Goal: Task Accomplishment & Management: Manage account settings

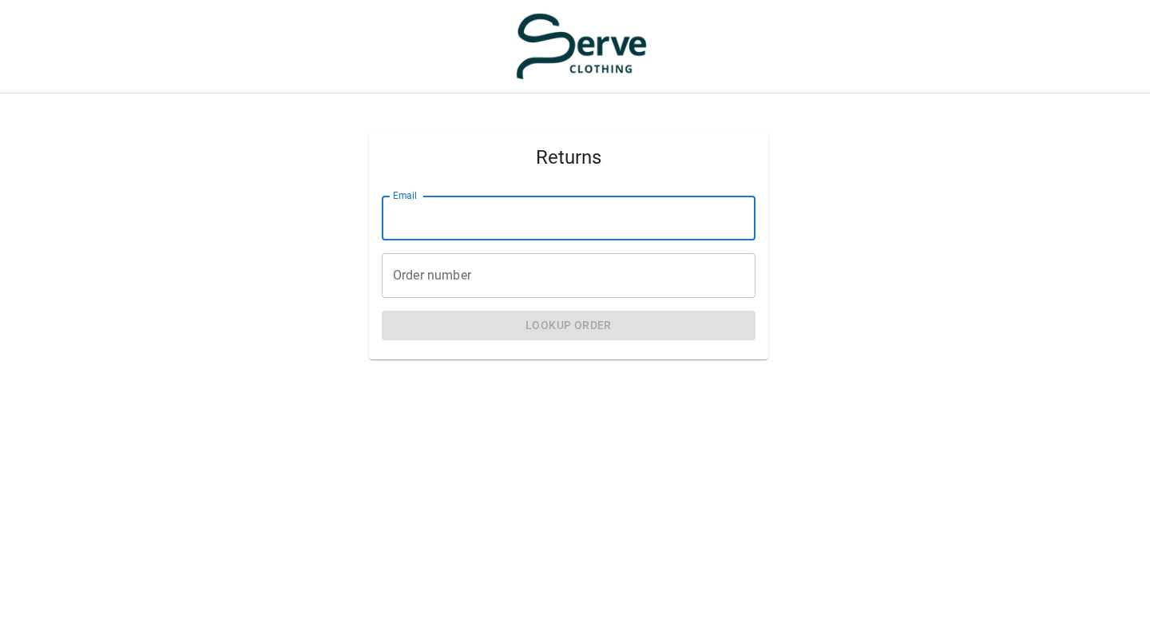
click at [436, 222] on input "Email" at bounding box center [569, 218] width 374 height 45
type input "**********"
click at [443, 272] on input "Order number" at bounding box center [569, 275] width 374 height 45
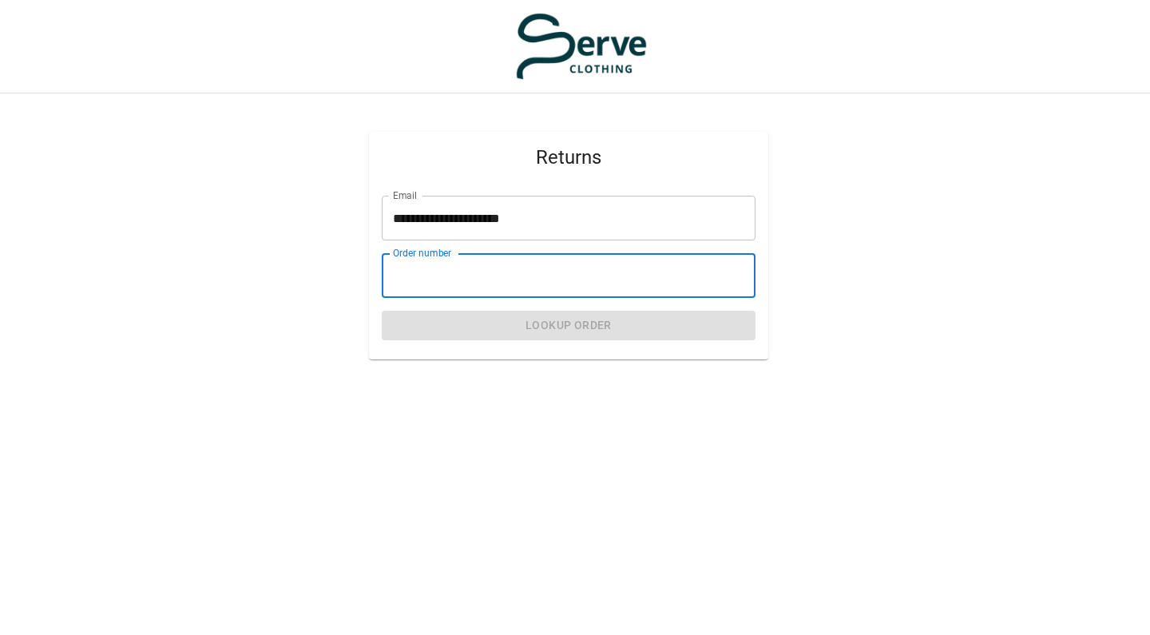
paste input "**********"
type input "**********"
paste input "****"
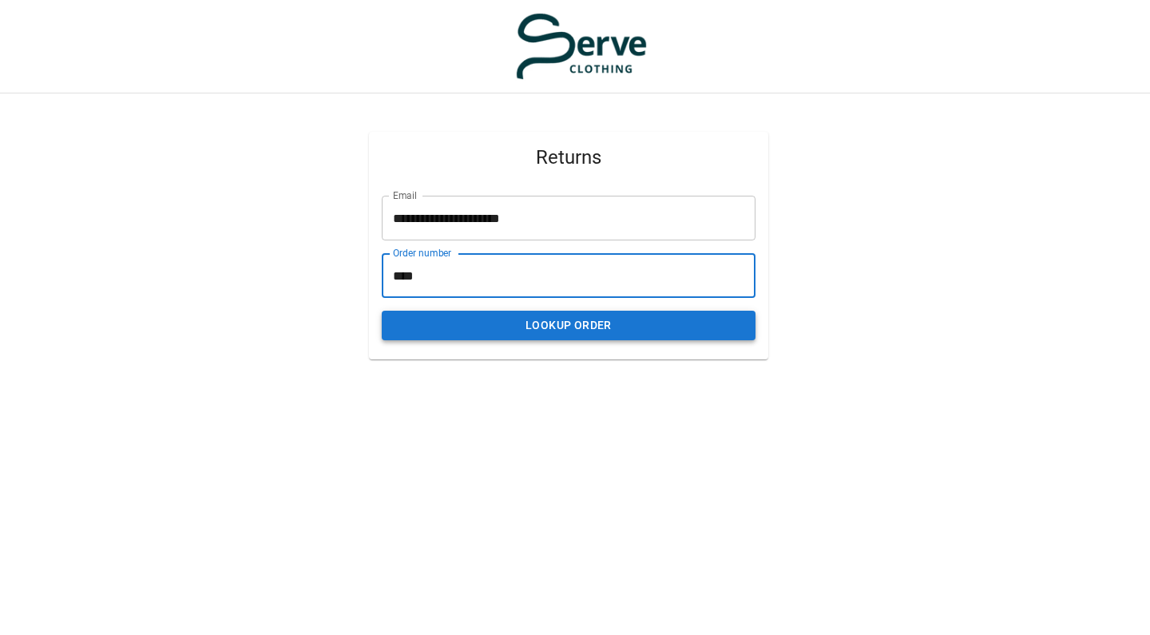
type input "****"
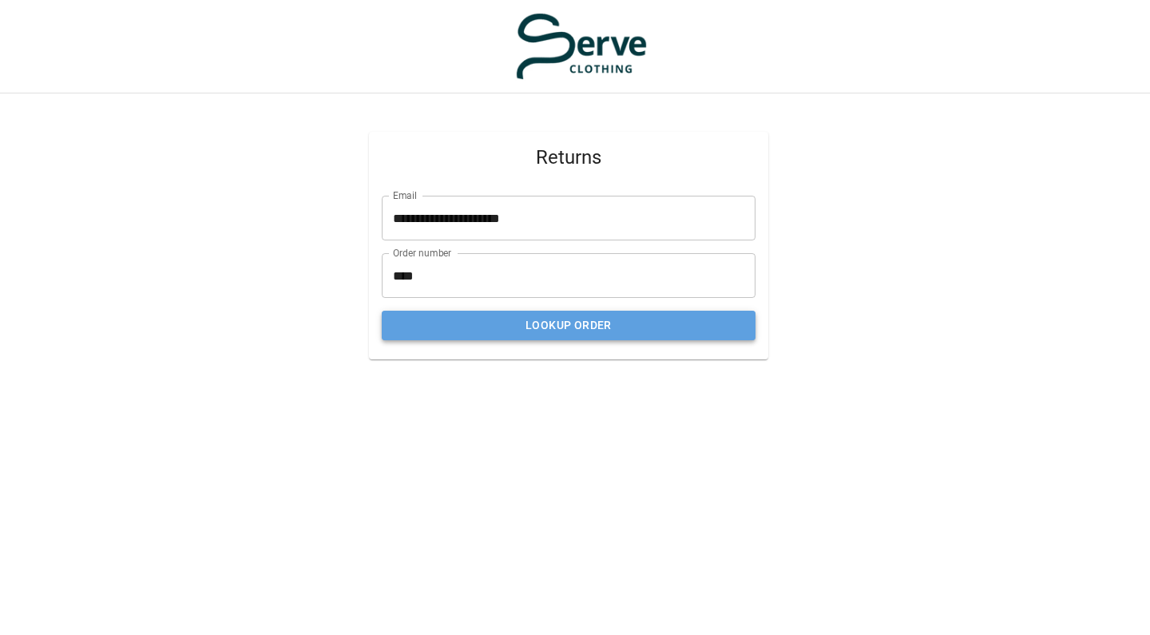
click at [498, 327] on button "Lookup Order" at bounding box center [569, 326] width 374 height 30
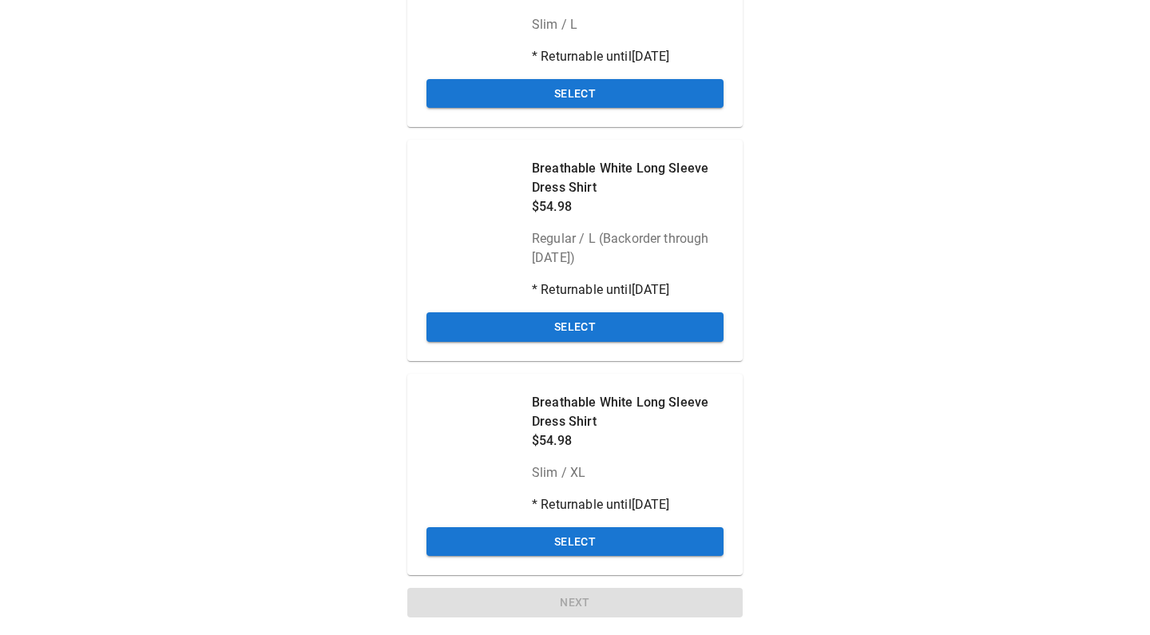
scroll to position [236, 0]
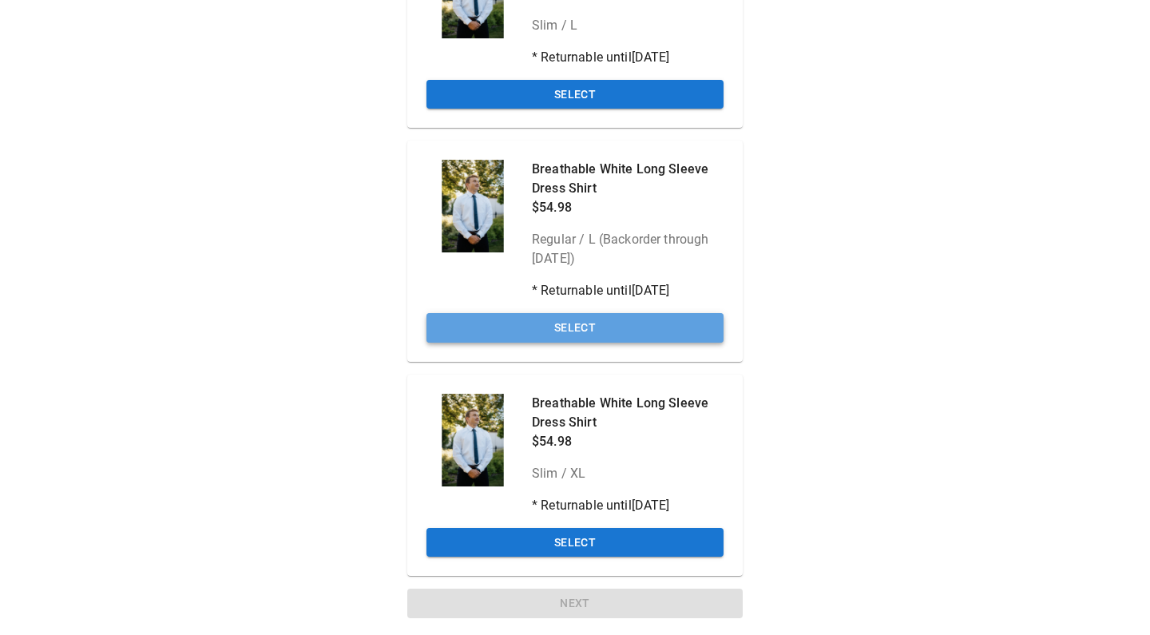
click at [479, 327] on button "Select" at bounding box center [575, 328] width 297 height 30
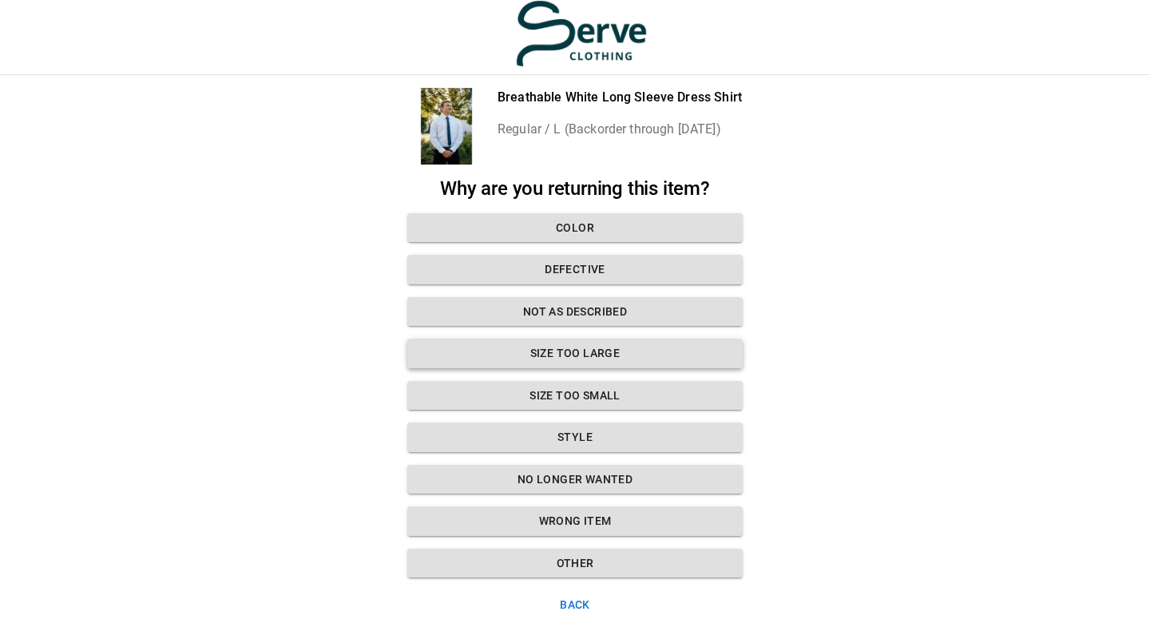
scroll to position [6, 0]
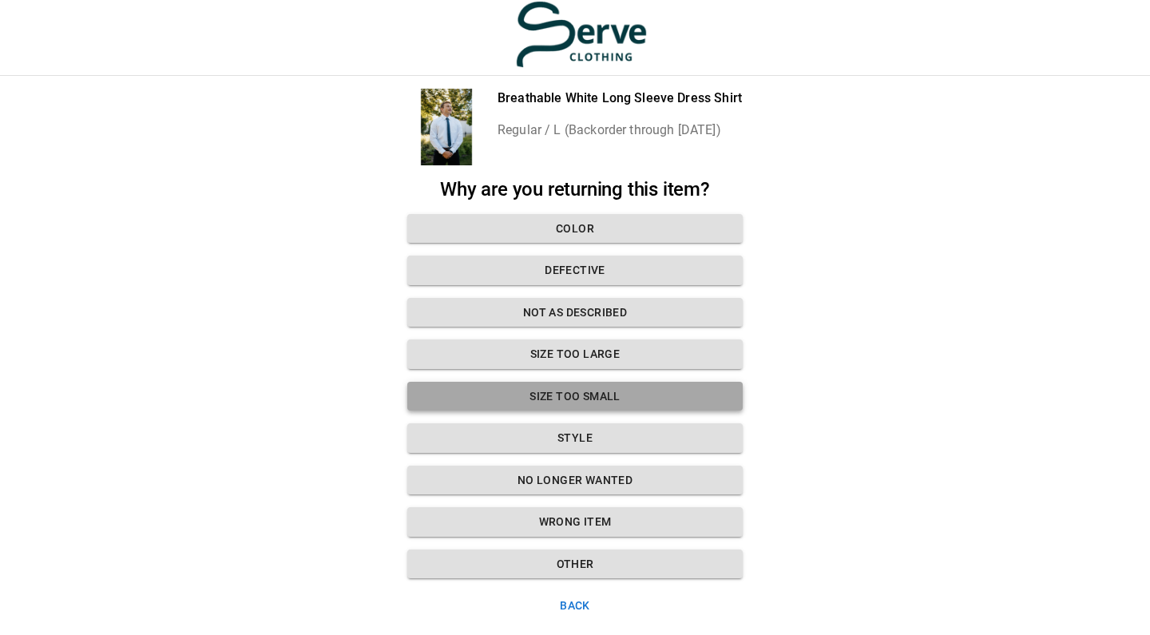
click at [503, 387] on button "Size too small" at bounding box center [574, 397] width 335 height 30
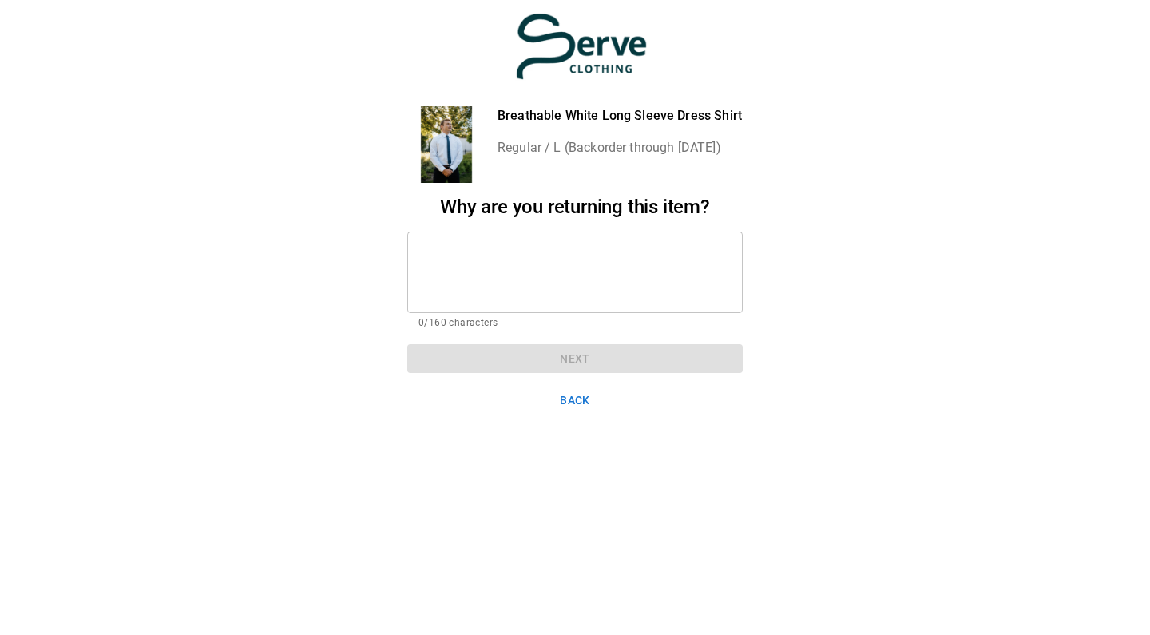
scroll to position [0, 0]
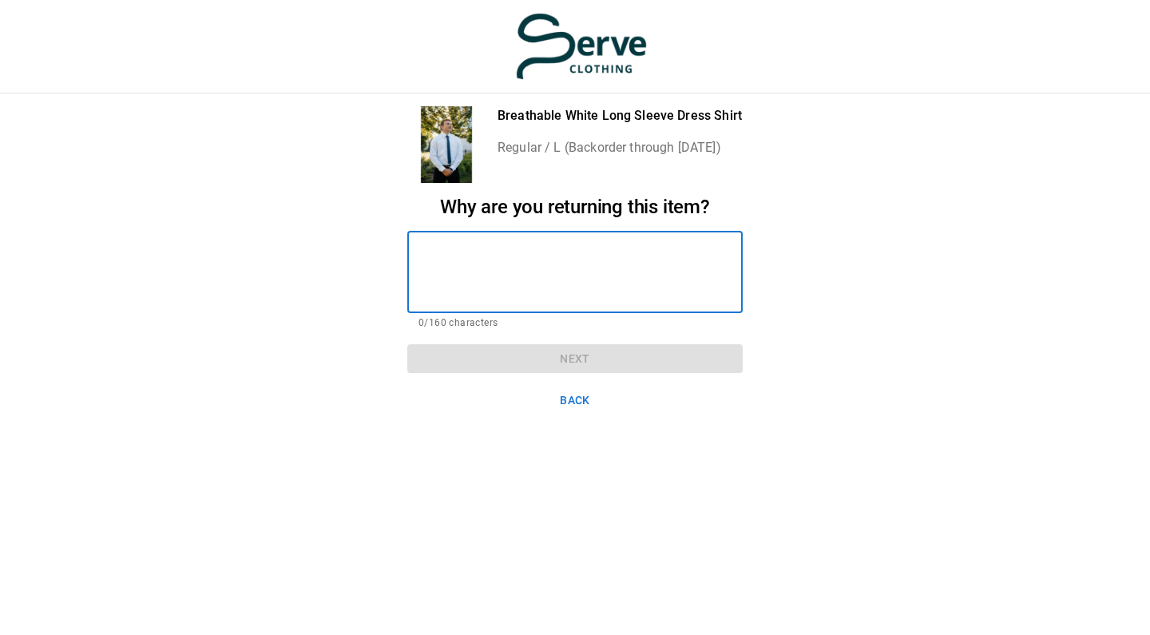
click at [500, 296] on textarea at bounding box center [575, 271] width 313 height 55
type textarea "*"
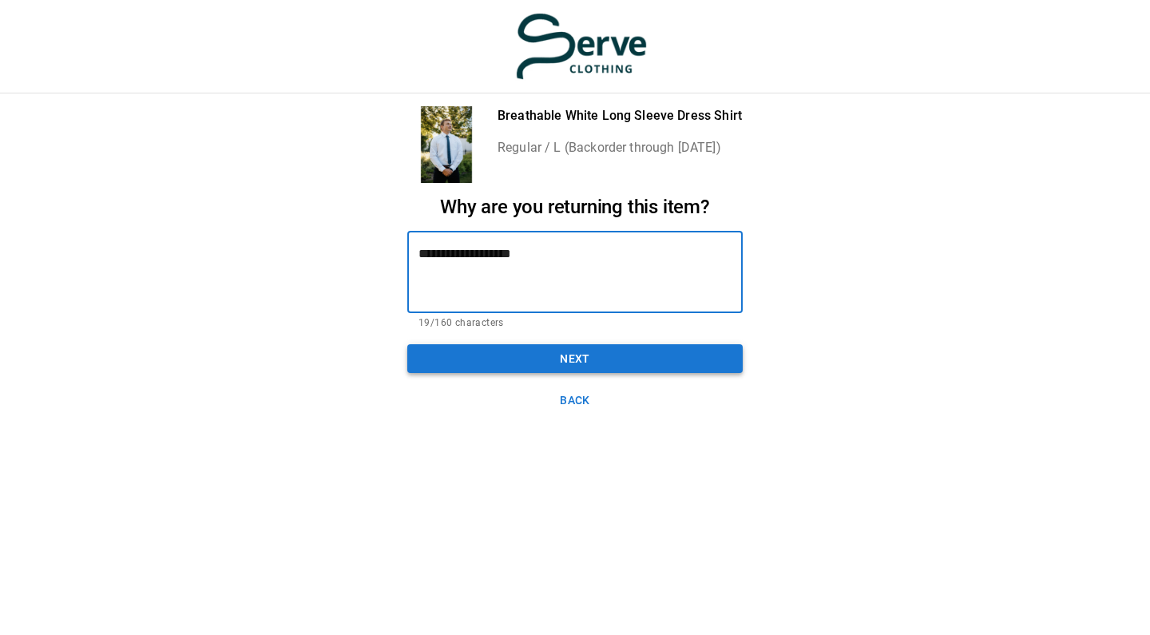
type textarea "**********"
click at [539, 363] on button "Next" at bounding box center [574, 359] width 335 height 30
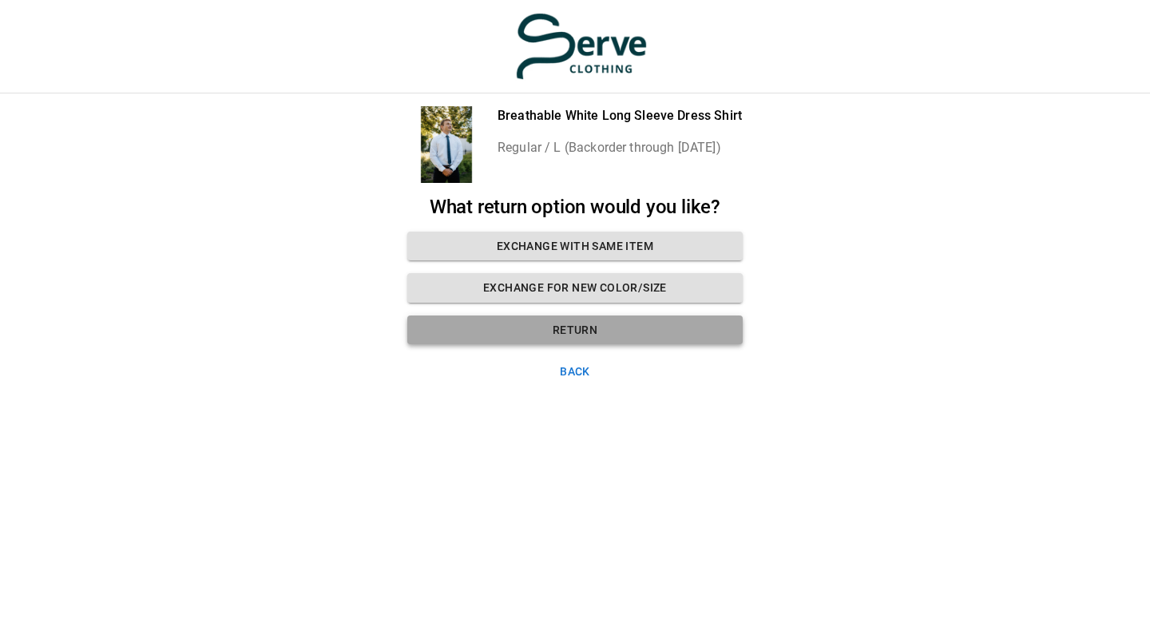
click at [536, 321] on button "Return" at bounding box center [574, 331] width 335 height 30
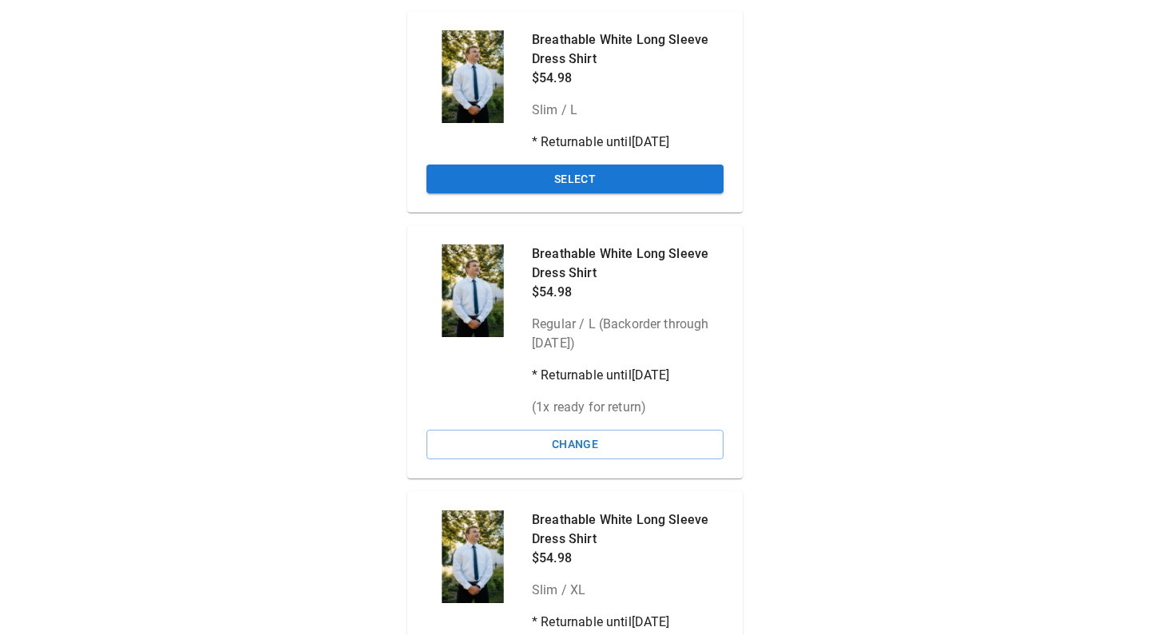
scroll to position [149, 0]
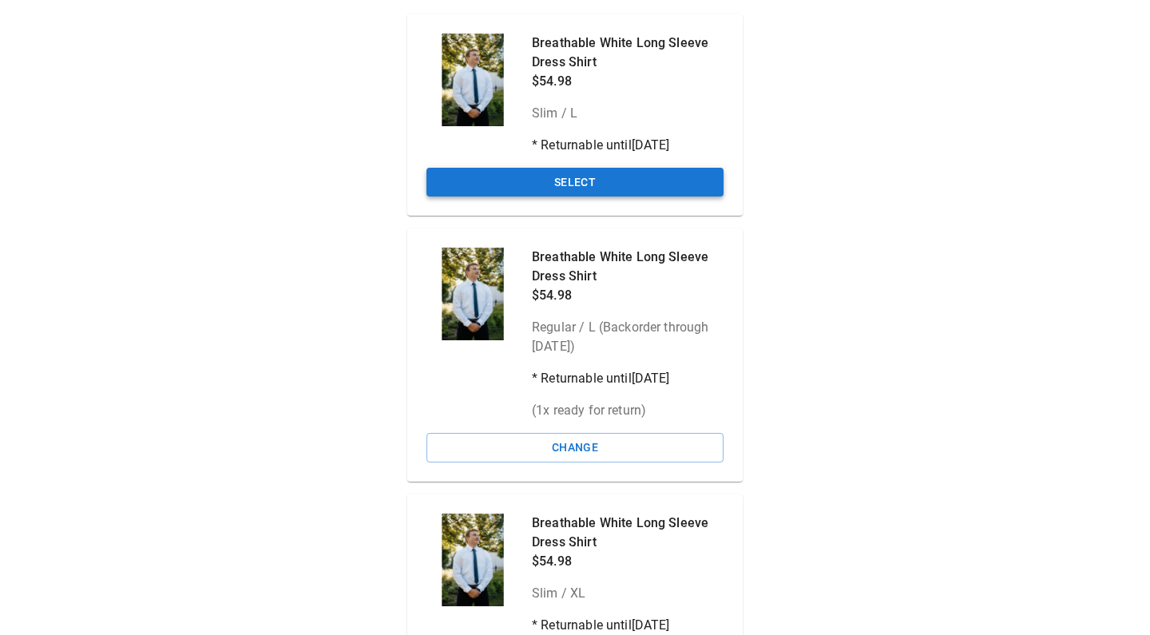
click at [531, 173] on button "Select" at bounding box center [575, 183] width 297 height 30
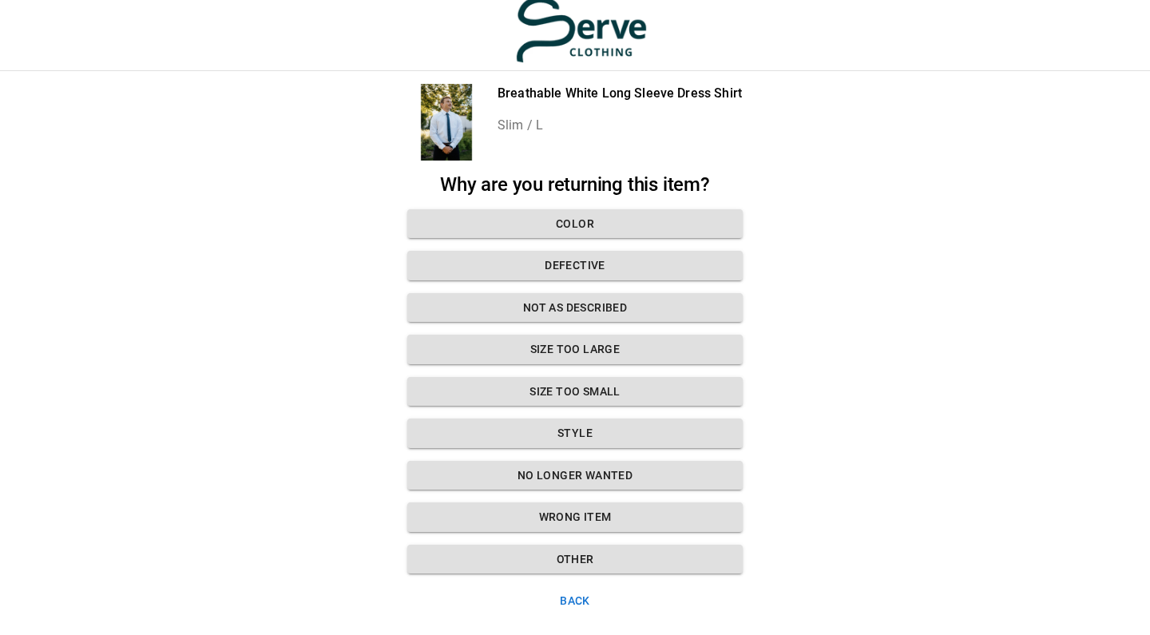
scroll to position [6, 0]
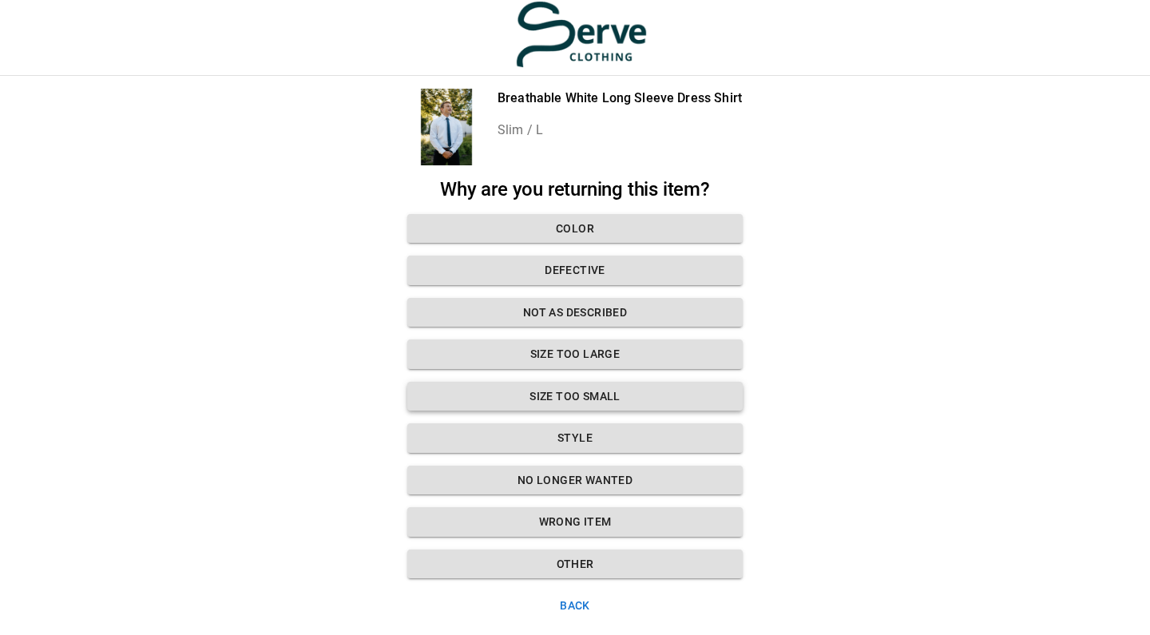
click at [534, 399] on button "Size too small" at bounding box center [574, 397] width 335 height 30
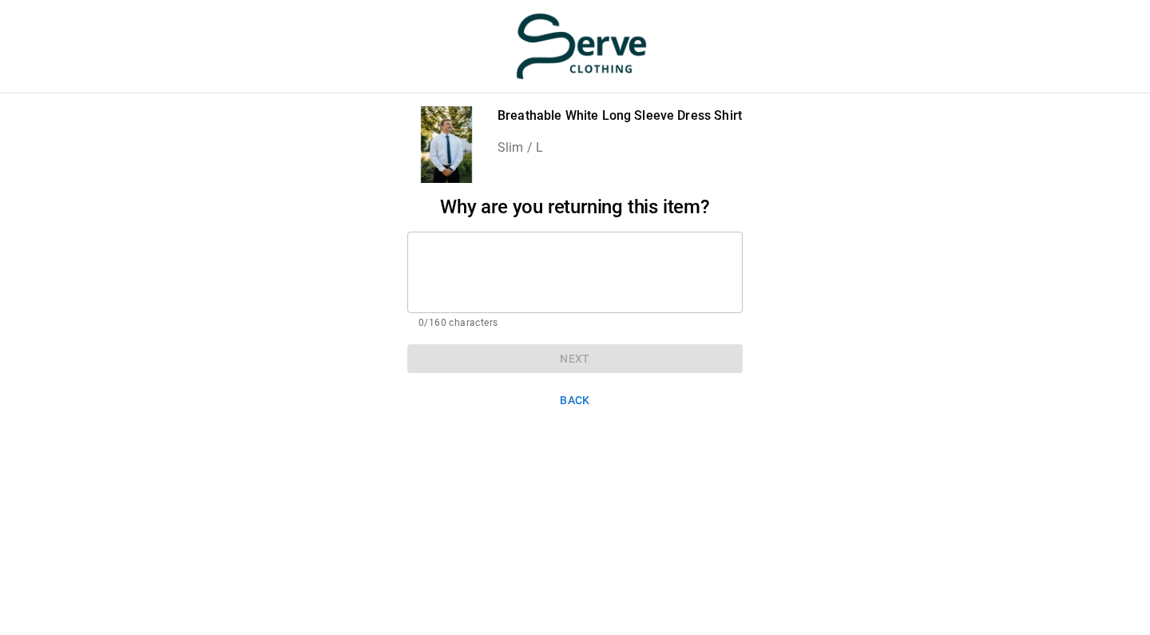
scroll to position [0, 0]
click at [502, 287] on textarea at bounding box center [575, 271] width 313 height 55
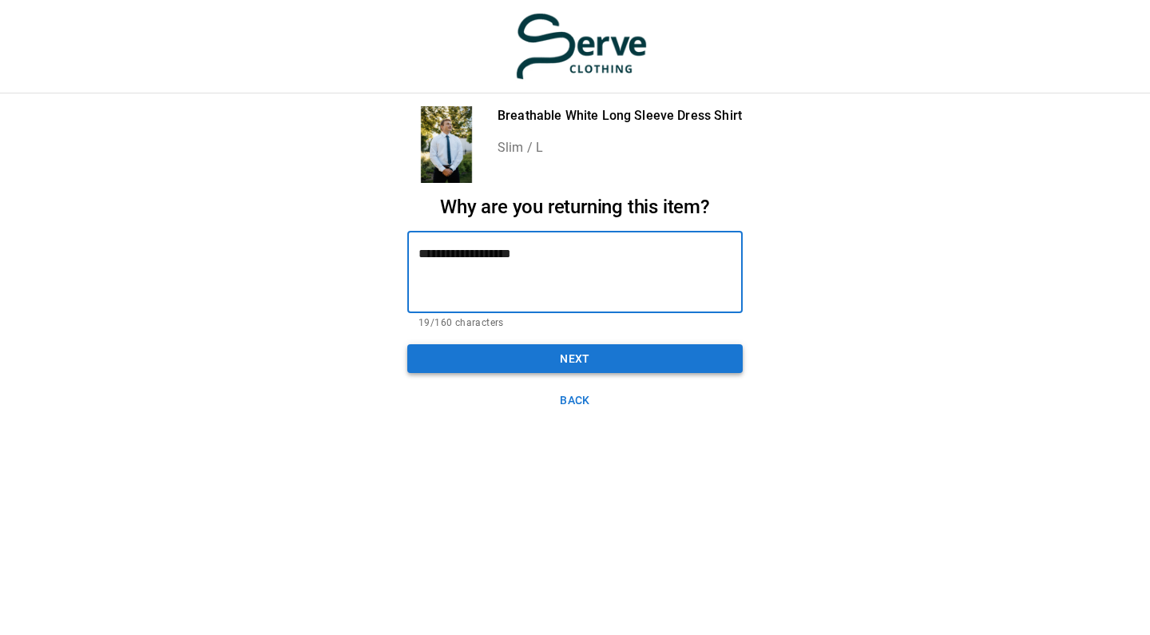
type textarea "**********"
click at [550, 359] on button "Next" at bounding box center [574, 359] width 335 height 30
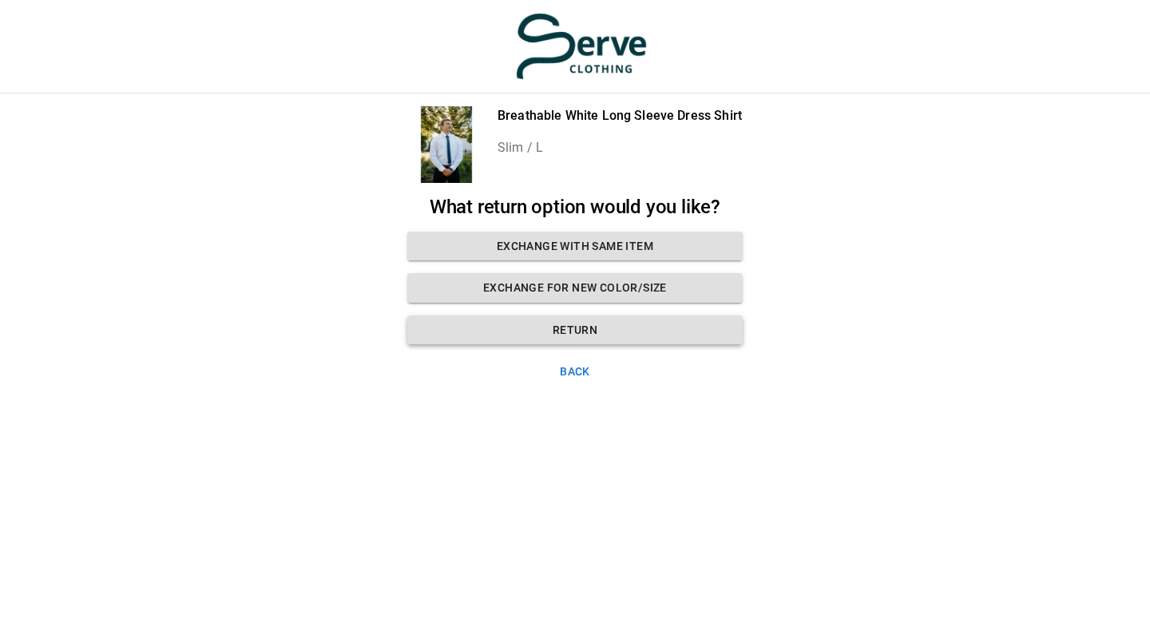
click at [554, 323] on button "Return" at bounding box center [574, 331] width 335 height 30
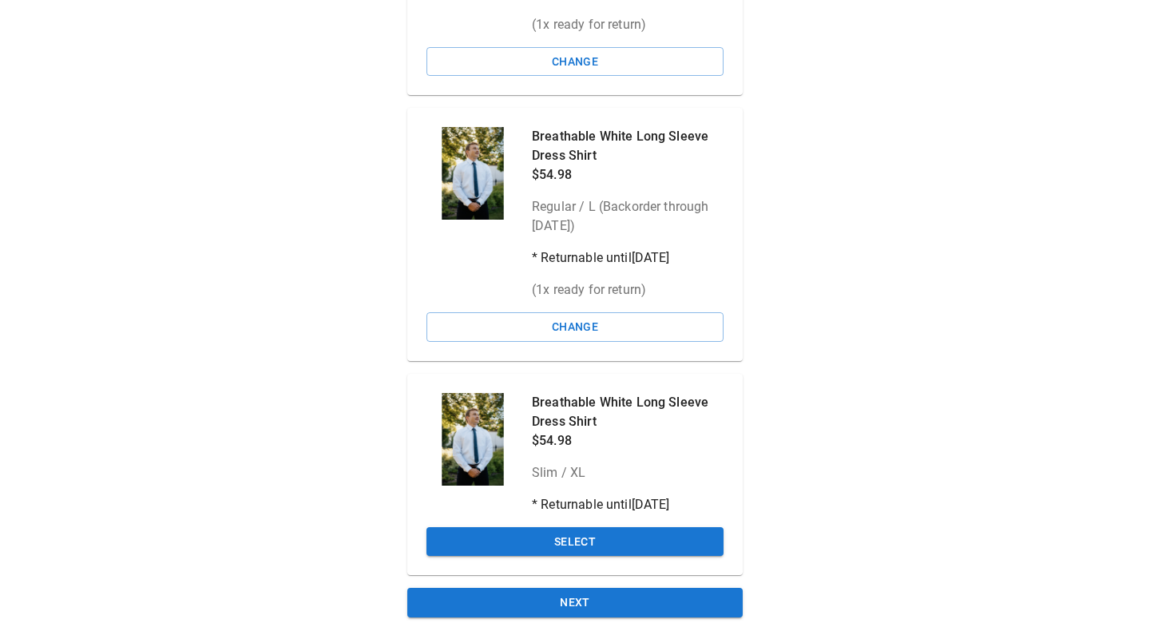
scroll to position [300, 0]
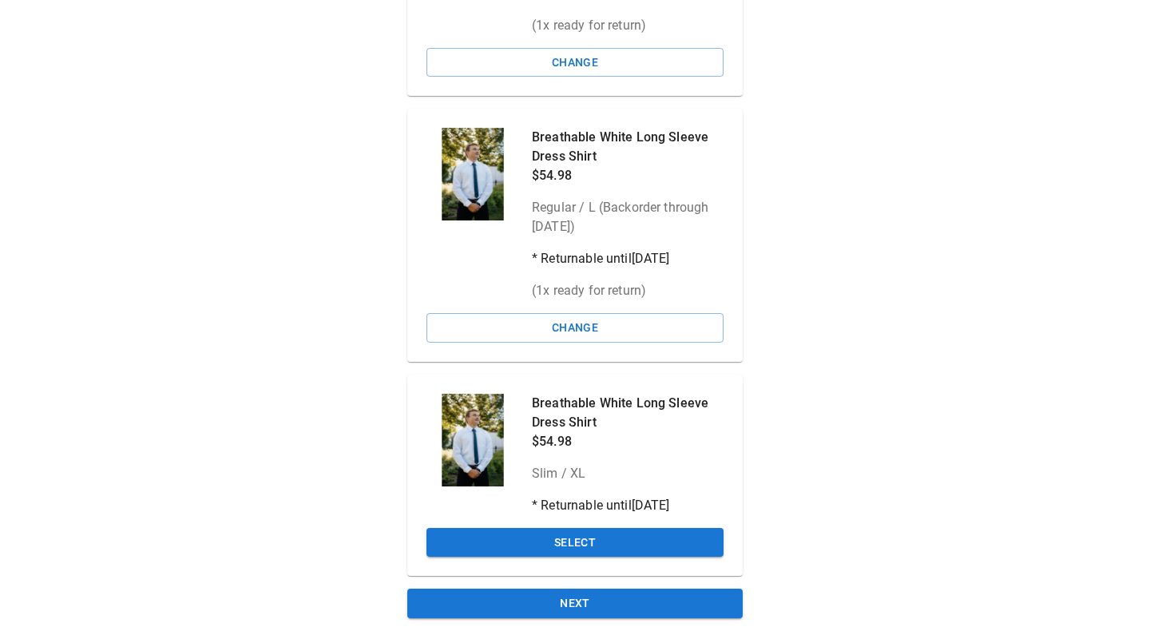
click at [550, 618] on div "Choose items you're returning Order: 16229410   [DATE] Breathable White Long Sl…" at bounding box center [575, 209] width 374 height 855
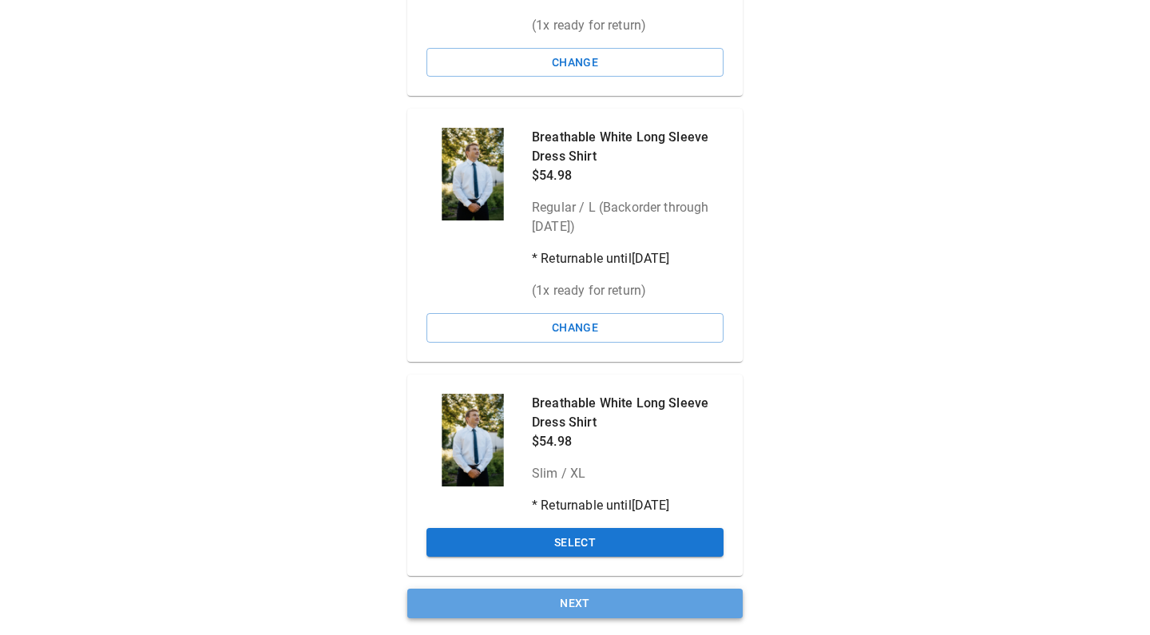
click at [550, 603] on button "Next" at bounding box center [574, 604] width 335 height 30
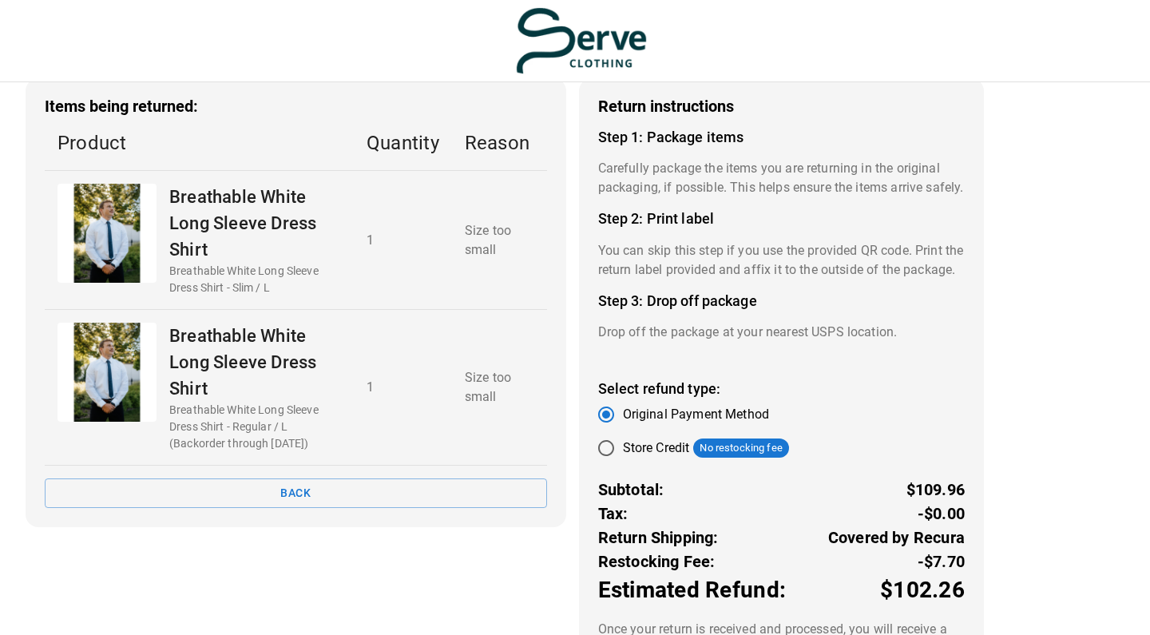
scroll to position [62, 0]
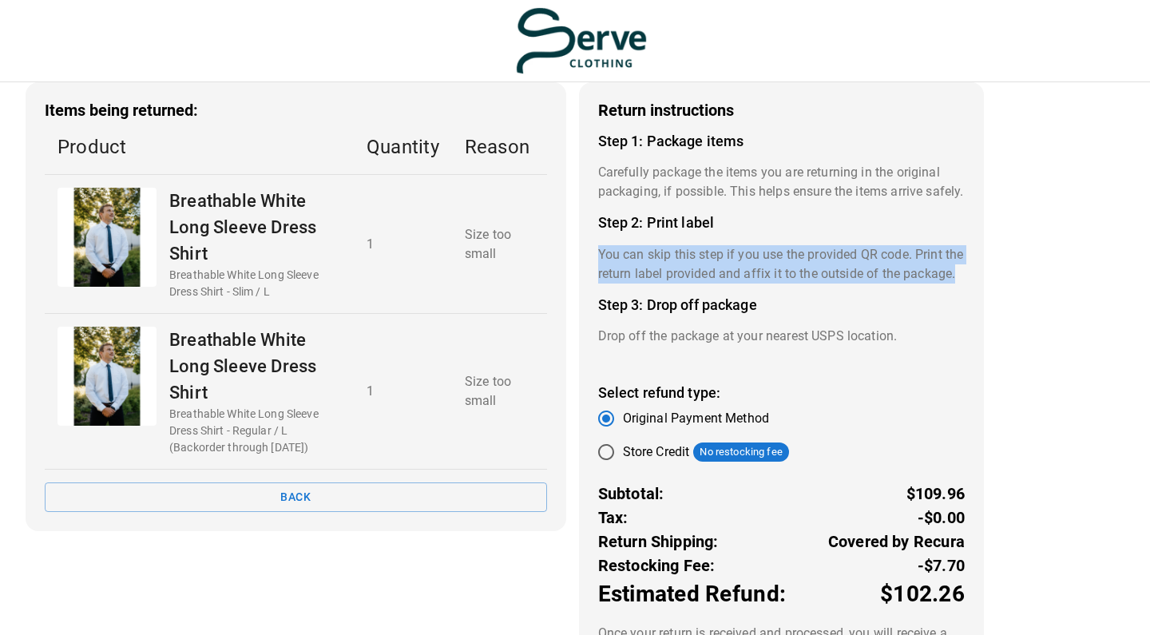
drag, startPoint x: 661, startPoint y: 304, endPoint x: 593, endPoint y: 271, distance: 75.0
click at [593, 271] on div "Return instructions Step 1: Package items Carefully package the items you are r…" at bounding box center [781, 412] width 405 height 661
click at [617, 280] on p "You can skip this step if you use the provided QR code. Print the return label …" at bounding box center [781, 264] width 367 height 38
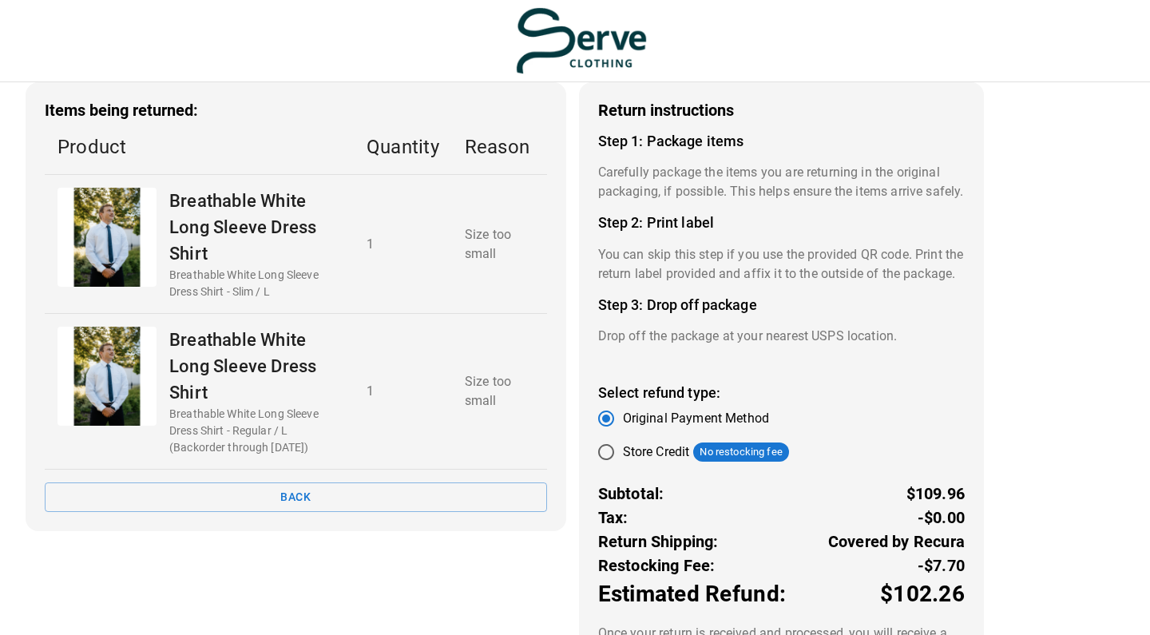
click at [617, 280] on p "You can skip this step if you use the provided QR code. Print the return label …" at bounding box center [781, 264] width 367 height 38
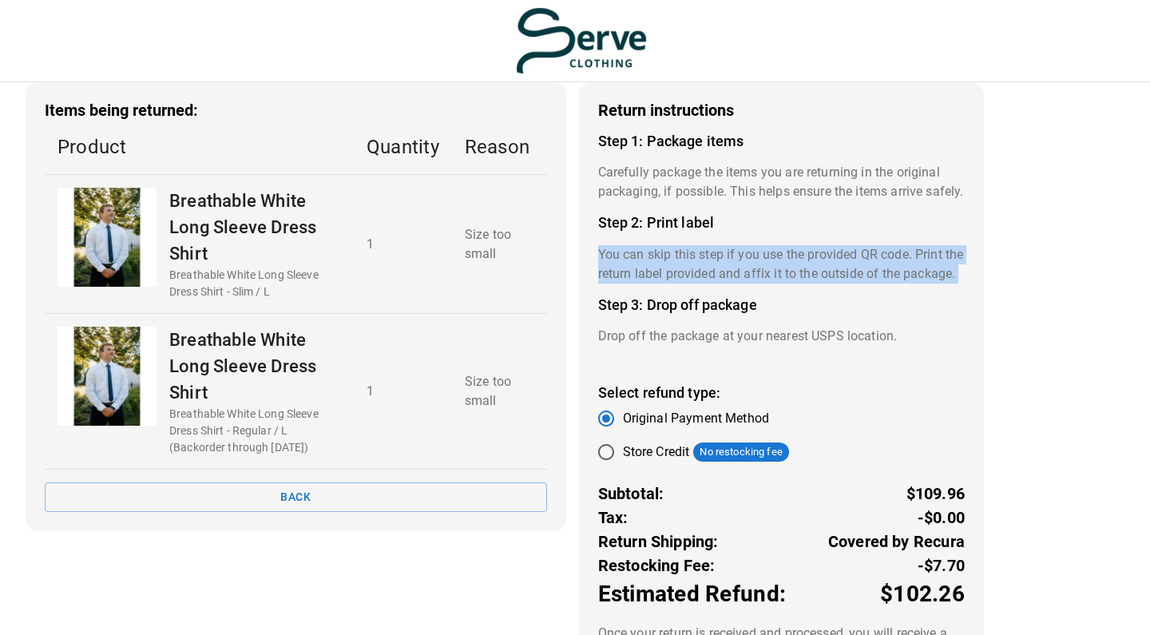
click at [617, 280] on p "You can skip this step if you use the provided QR code. Print the return label …" at bounding box center [781, 264] width 367 height 38
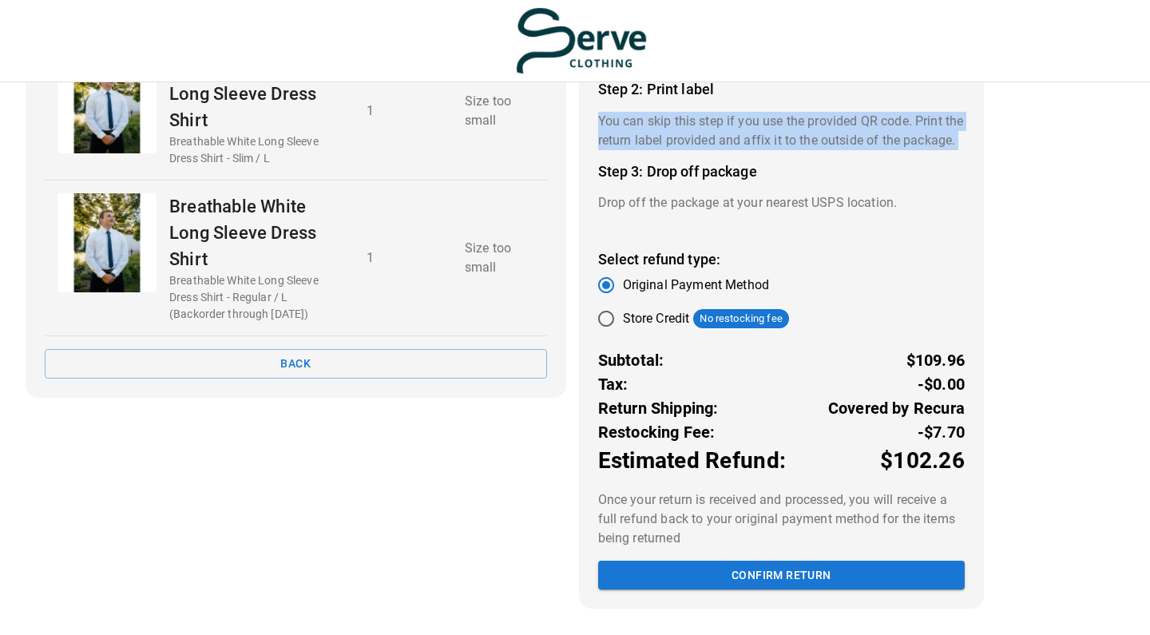
scroll to position [231, 0]
click at [686, 577] on button "Confirm return" at bounding box center [781, 576] width 367 height 30
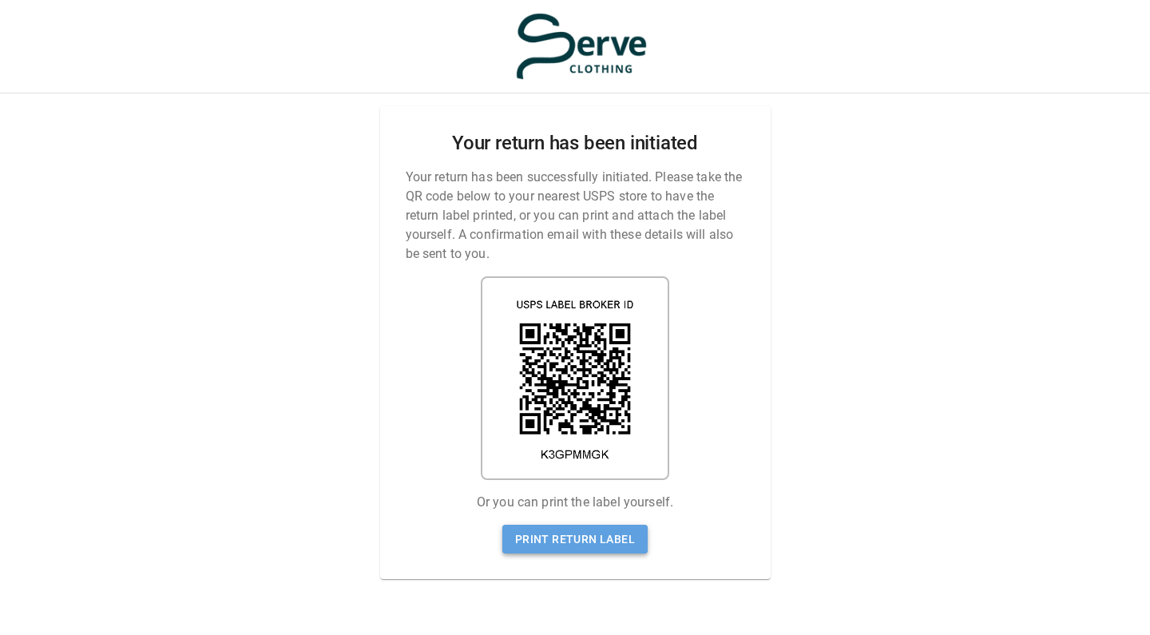
click at [613, 549] on link "Print return label" at bounding box center [574, 540] width 145 height 30
